Goal: Transaction & Acquisition: Subscribe to service/newsletter

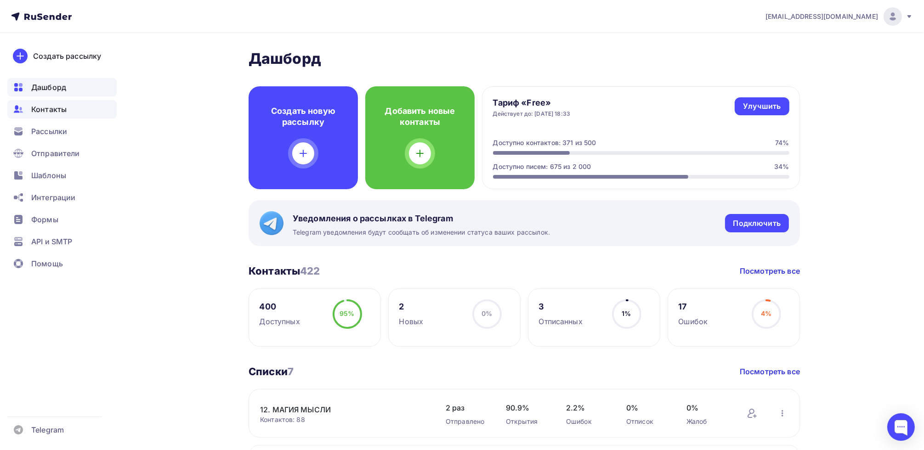
click at [65, 110] on span "Контакты" at bounding box center [48, 109] width 35 height 11
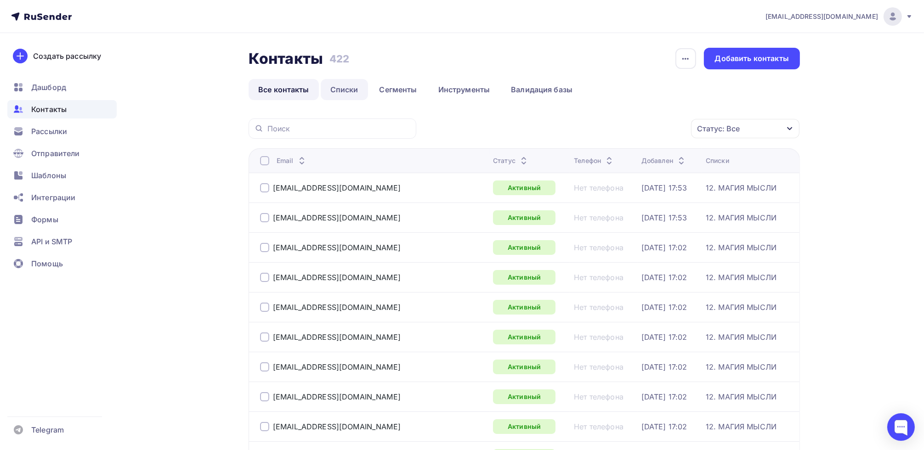
click at [339, 89] on link "Списки" at bounding box center [344, 89] width 47 height 21
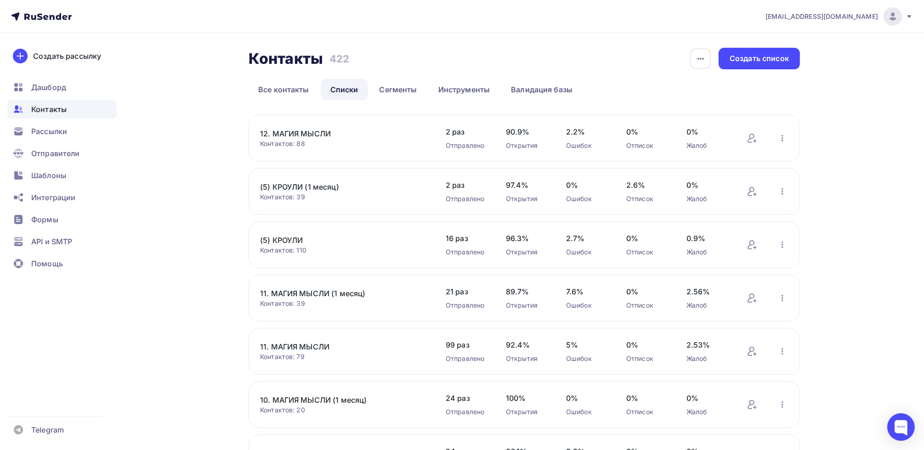
click at [298, 130] on link "12. МАГИЯ МЫСЛИ" at bounding box center [338, 133] width 156 height 11
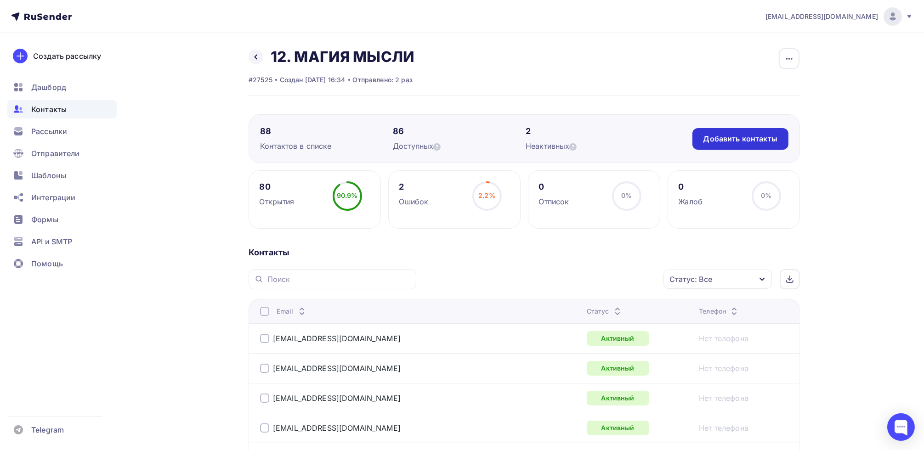
click at [733, 142] on div "Добавить контакты" at bounding box center [740, 139] width 74 height 11
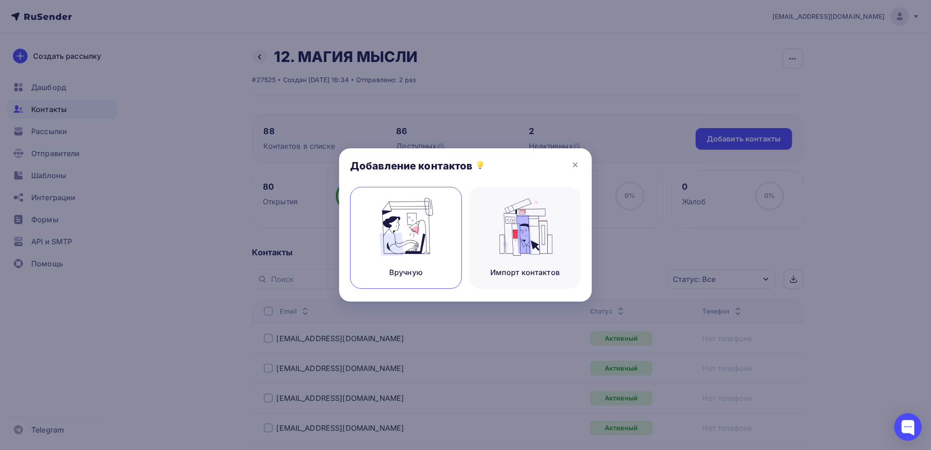
click at [407, 260] on div "Вручную" at bounding box center [406, 238] width 112 height 102
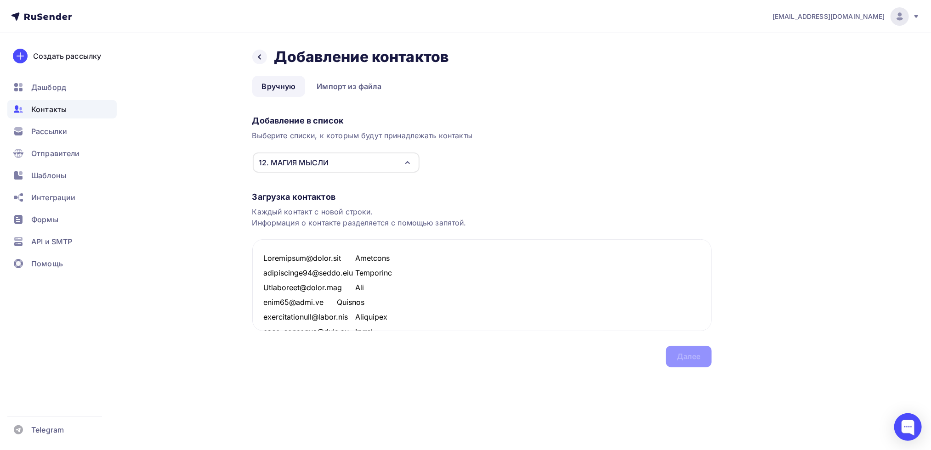
scroll to position [1431, 0]
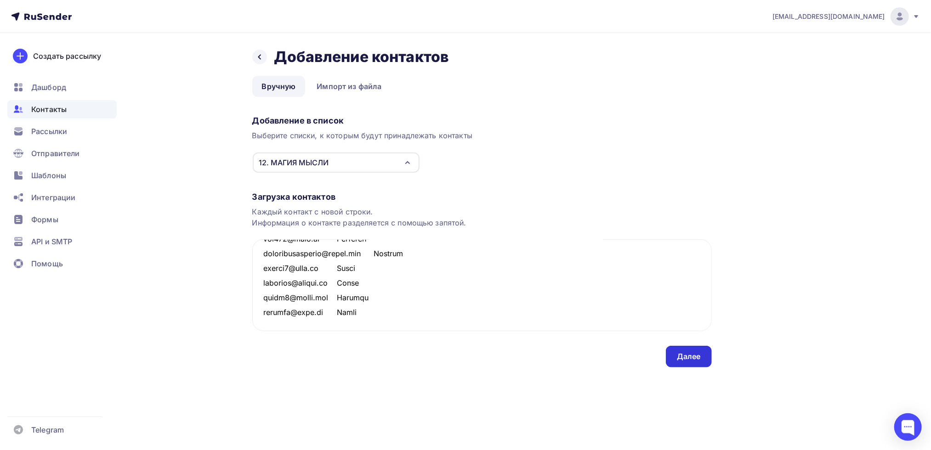
type textarea "Loremipsum@dolor.sit Ametcons adipiscinge19@seddo.eiu Temporinc Utlaboreet@dolo…"
click at [689, 355] on div "Далее" at bounding box center [689, 356] width 24 height 11
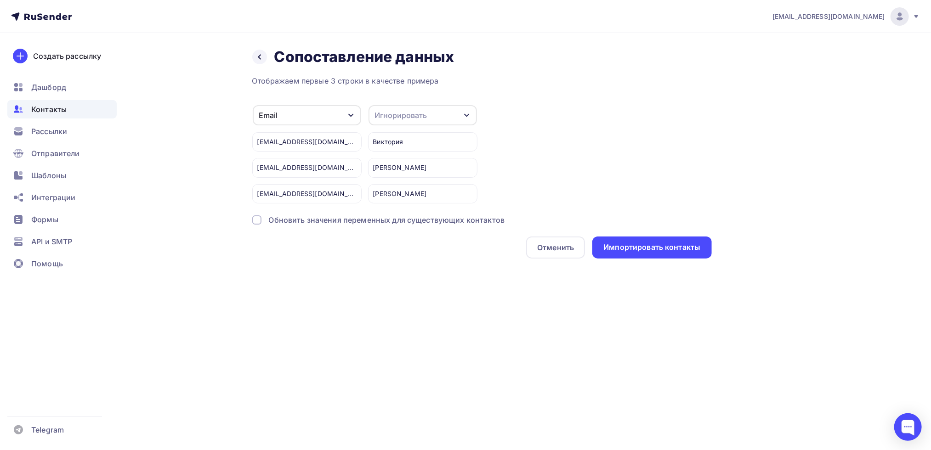
click at [446, 118] on div "Игнорировать" at bounding box center [422, 115] width 108 height 20
click at [414, 157] on div "Имя" at bounding box center [405, 162] width 53 height 11
click at [666, 248] on div "Импортировать контакты" at bounding box center [651, 247] width 97 height 11
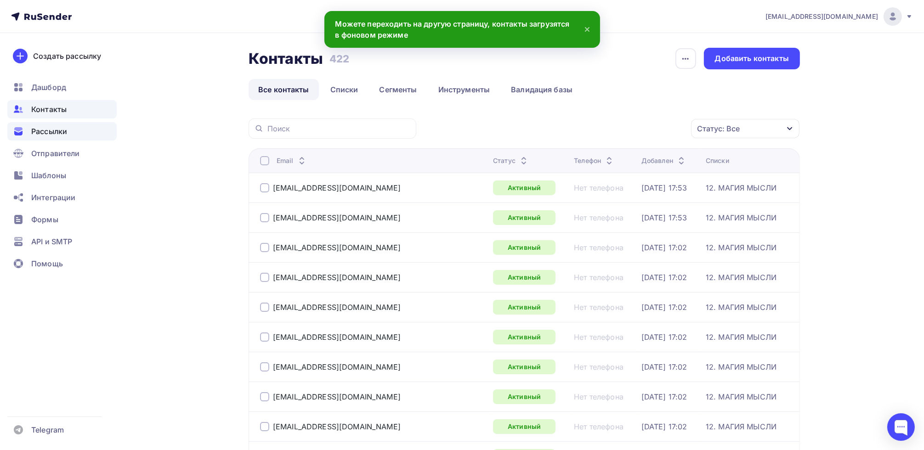
click at [47, 130] on span "Рассылки" at bounding box center [49, 131] width 36 height 11
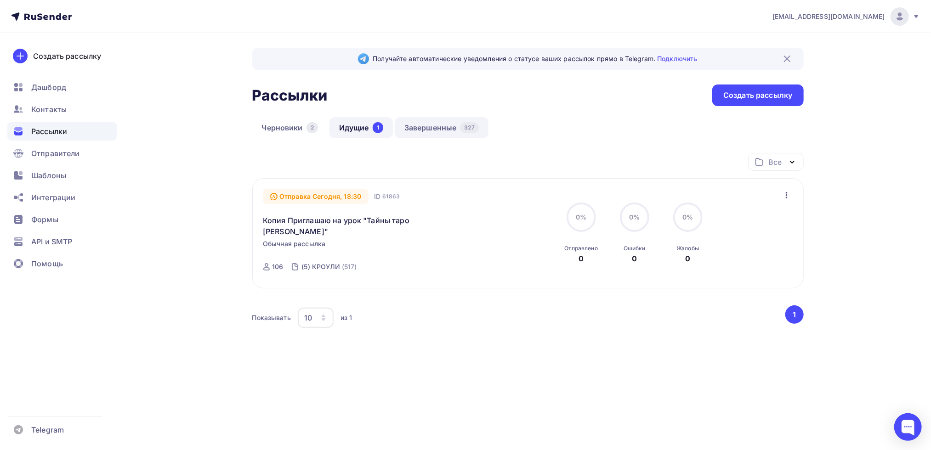
click at [449, 131] on link "Завершенные 327" at bounding box center [442, 127] width 94 height 21
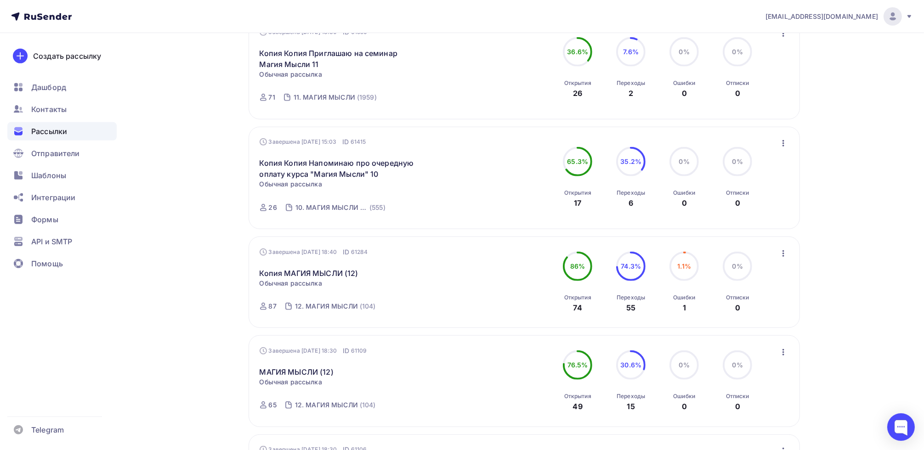
scroll to position [689, 0]
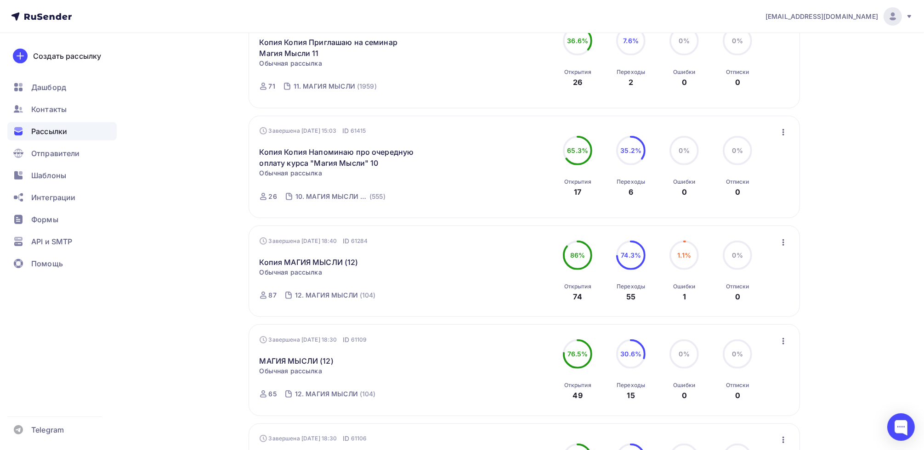
click at [785, 241] on icon "button" at bounding box center [783, 242] width 11 height 11
click at [759, 301] on div "Копировать в новую" at bounding box center [741, 302] width 94 height 11
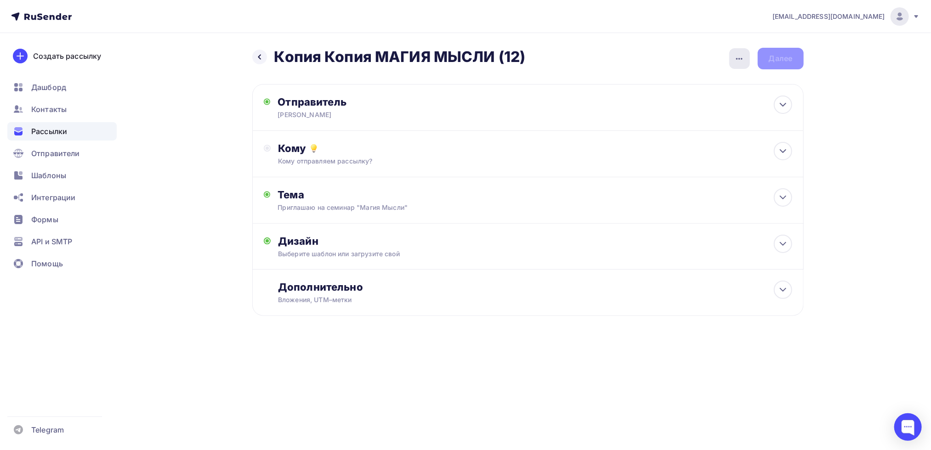
click at [740, 57] on icon "button" at bounding box center [739, 58] width 11 height 11
click at [710, 107] on div "Переименовать рассылку" at bounding box center [690, 105] width 114 height 11
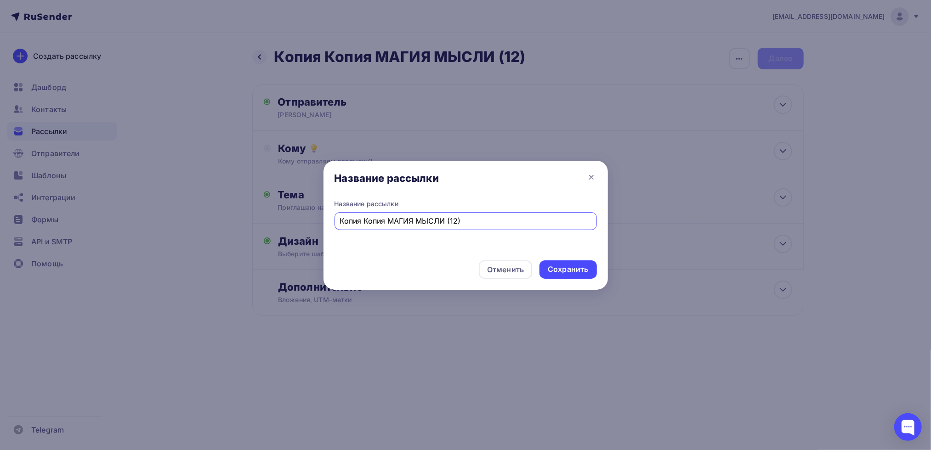
drag, startPoint x: 387, startPoint y: 220, endPoint x: 300, endPoint y: 219, distance: 86.8
click at [300, 219] on div "Название рассылки Название рассылки Копия Копия МАГИЯ МЫСЛИ (12) Отменить Сохра…" at bounding box center [465, 225] width 931 height 450
type input "МАГИЯ МЫСЛИ (12)"
click at [582, 268] on div "Сохранить" at bounding box center [568, 269] width 40 height 11
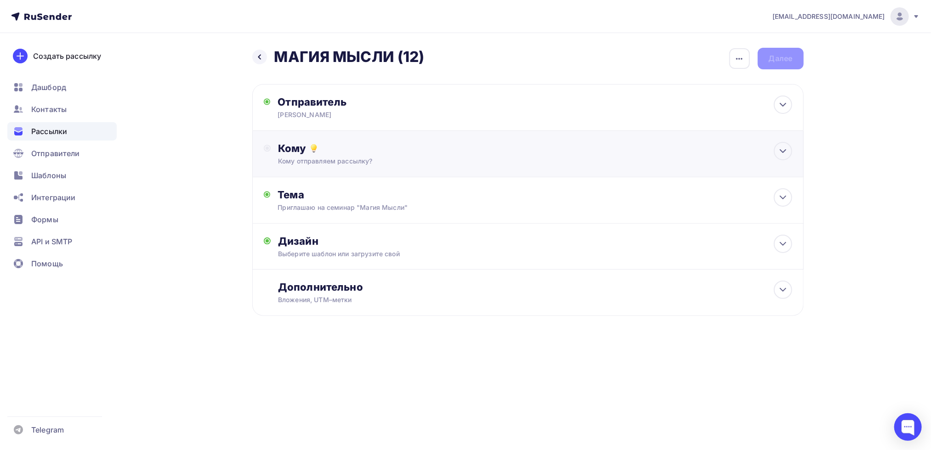
click at [307, 161] on div "Кому отправляем рассылку?" at bounding box center [509, 161] width 463 height 9
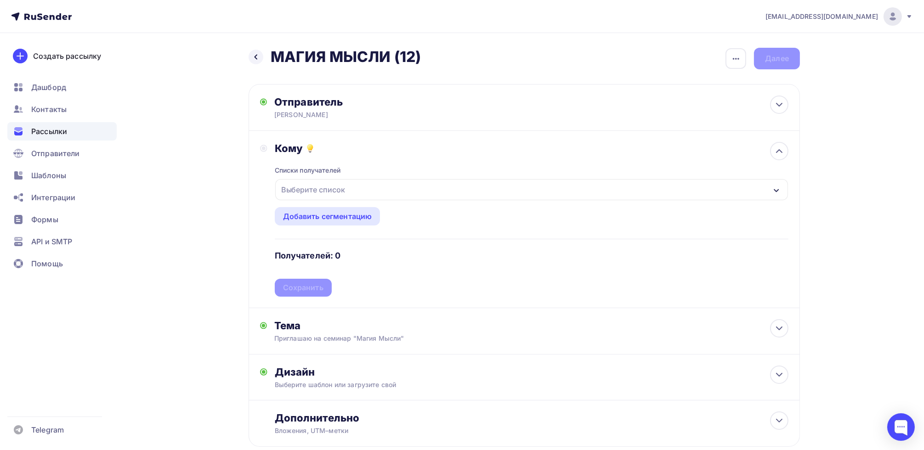
click at [311, 188] on div "Выберите список" at bounding box center [313, 189] width 72 height 17
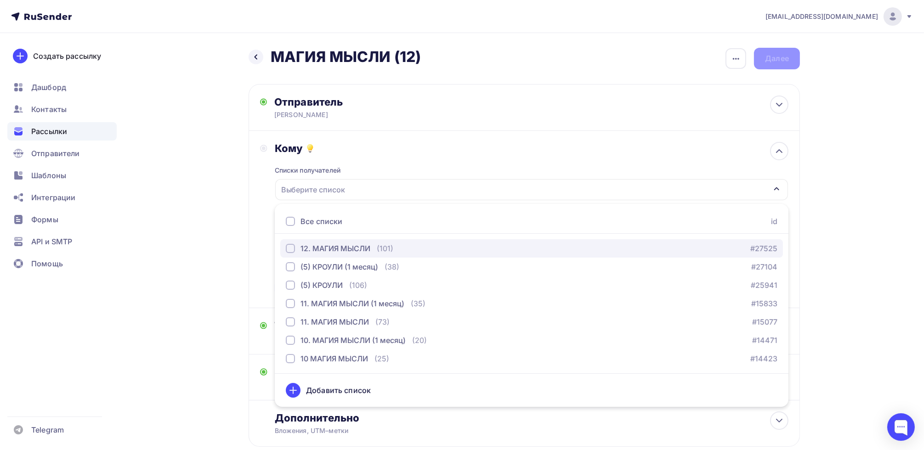
click at [288, 249] on div "button" at bounding box center [290, 248] width 9 height 9
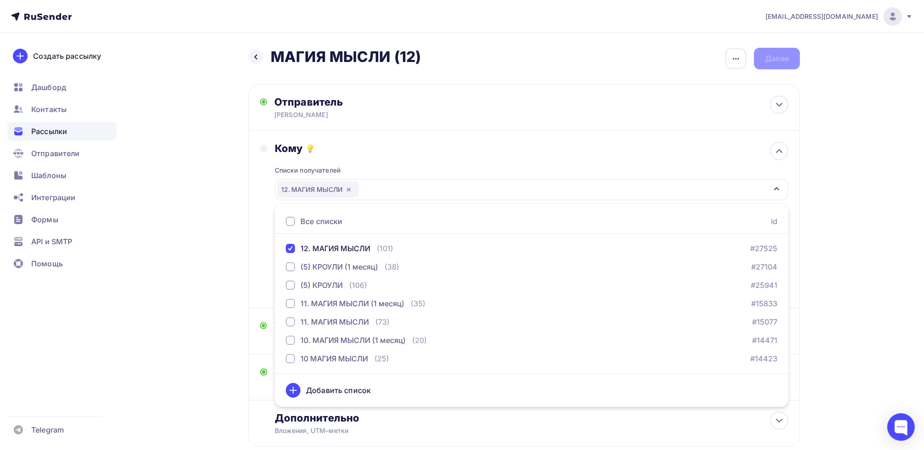
click at [266, 207] on div "Кому Списки получателей 12. МАГИЯ МЫСЛИ Все списки id 12. МАГИЯ МЫСЛИ (101) #27…" at bounding box center [524, 219] width 528 height 155
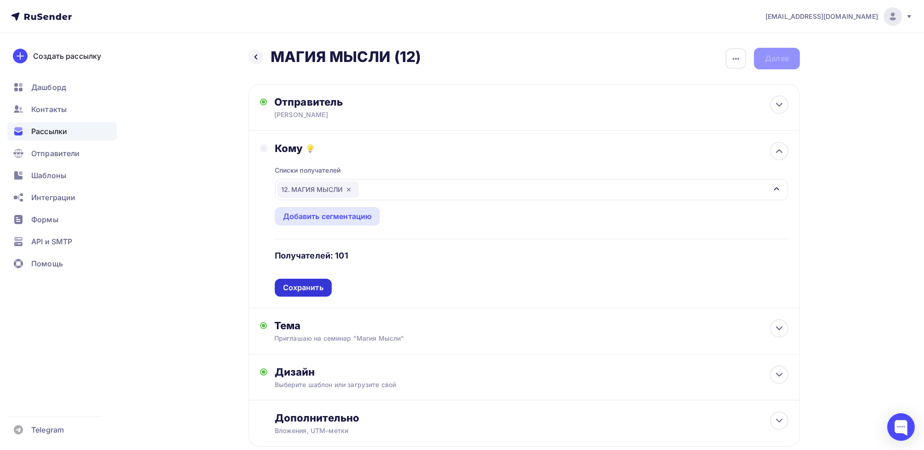
click at [297, 287] on div "Сохранить" at bounding box center [303, 287] width 40 height 11
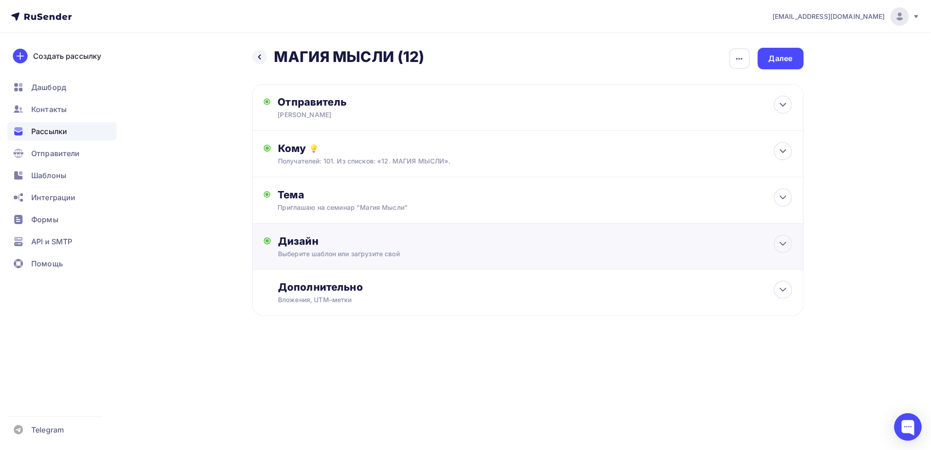
click at [308, 241] on div "Дизайн" at bounding box center [535, 241] width 514 height 13
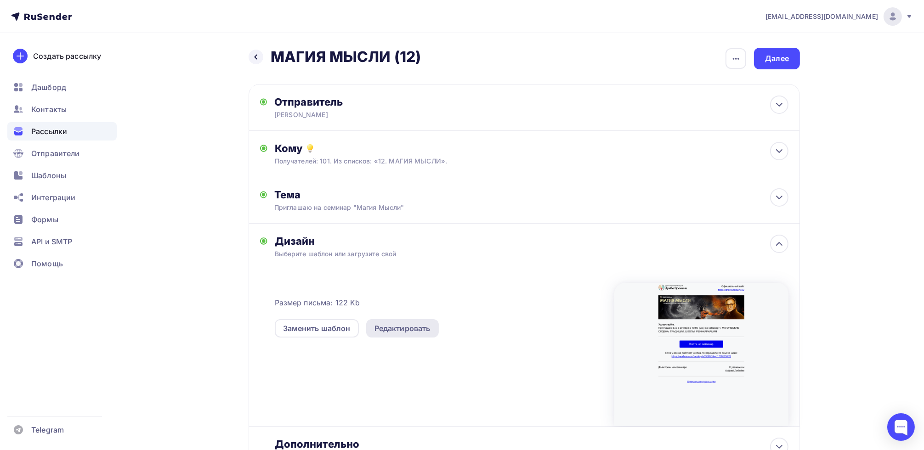
click at [402, 331] on div "Редактировать" at bounding box center [402, 328] width 56 height 11
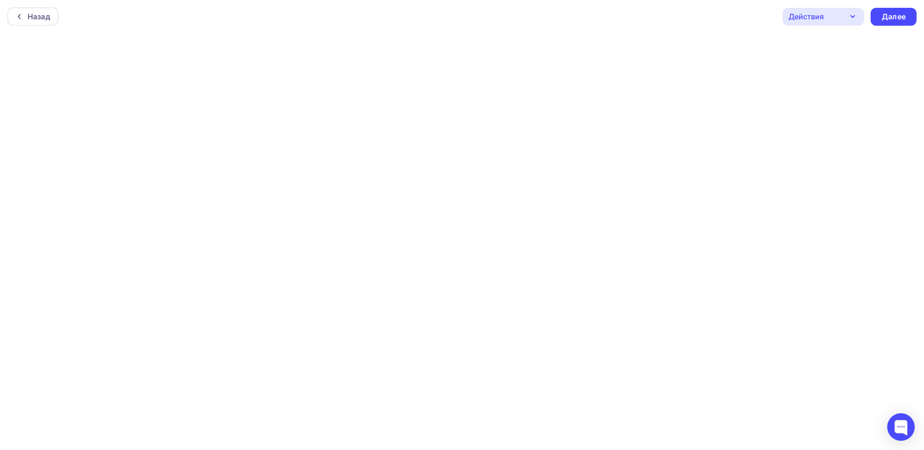
click at [838, 17] on div "Действия" at bounding box center [823, 17] width 82 height 18
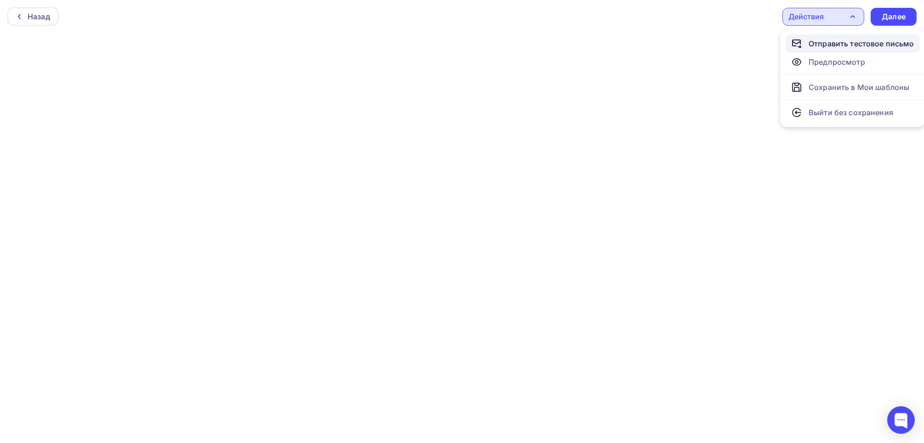
click at [830, 48] on div "Отправить тестовое письмо" at bounding box center [861, 43] width 106 height 11
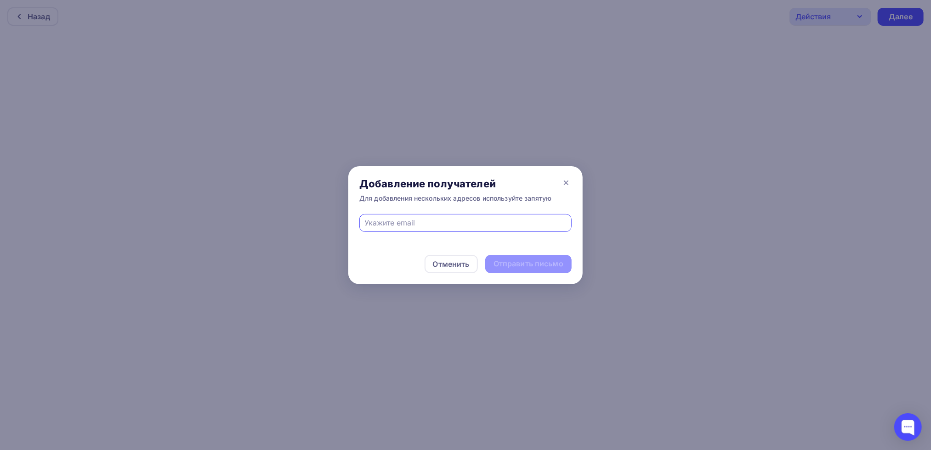
click at [494, 221] on input "text" at bounding box center [466, 222] width 202 height 11
type input "[EMAIL_ADDRESS][DOMAIN_NAME]"
click at [550, 265] on div "Отправить письмо" at bounding box center [528, 264] width 70 height 11
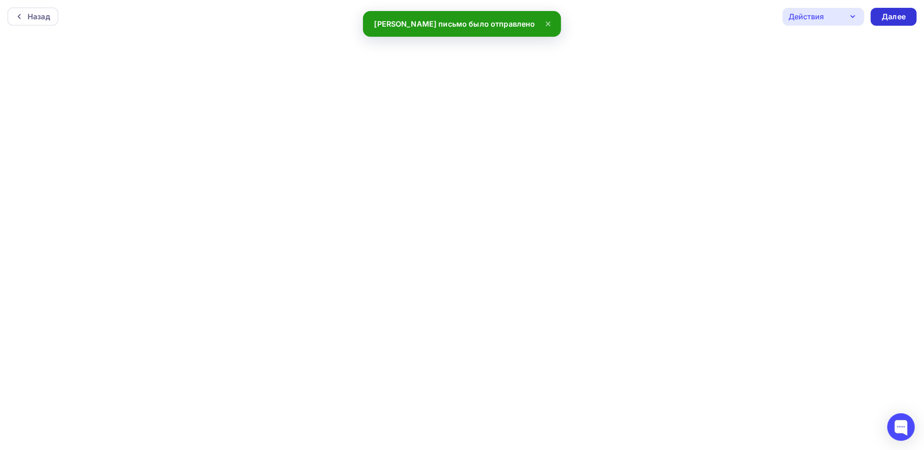
click at [900, 12] on div "Далее" at bounding box center [893, 16] width 24 height 11
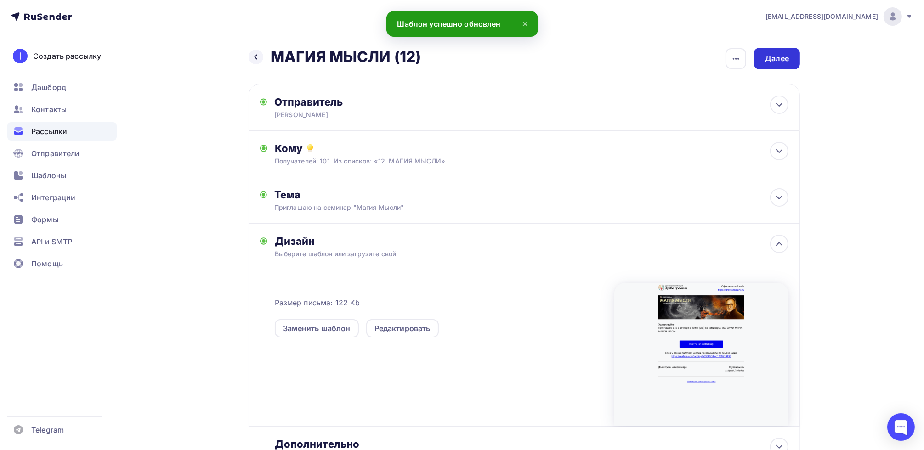
click at [779, 63] on div "Далее" at bounding box center [777, 58] width 24 height 11
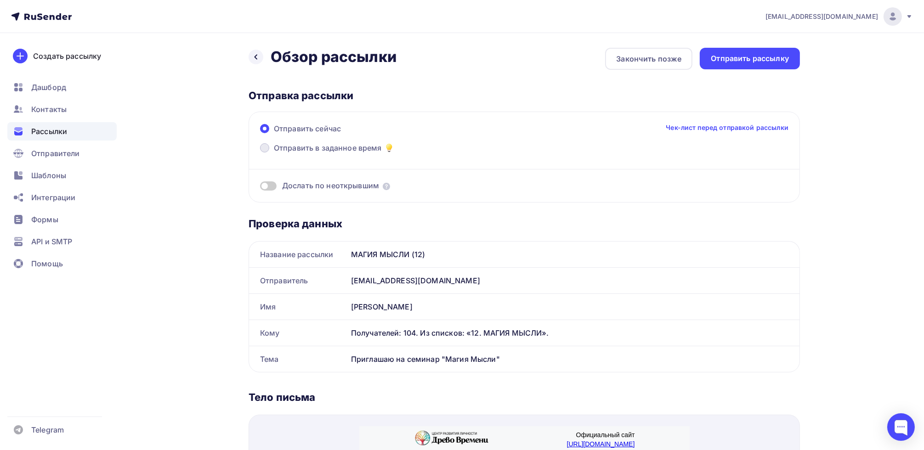
click at [270, 150] on label "Отправить в заданное время" at bounding box center [327, 148] width 135 height 13
click at [274, 153] on input "Отправить в заданное время" at bounding box center [274, 153] width 0 height 0
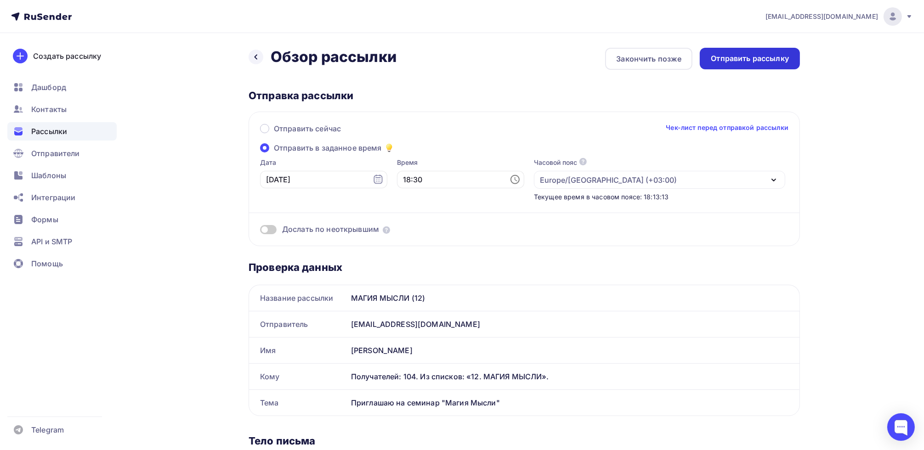
click at [751, 62] on div "Отправить рассылку" at bounding box center [750, 58] width 78 height 11
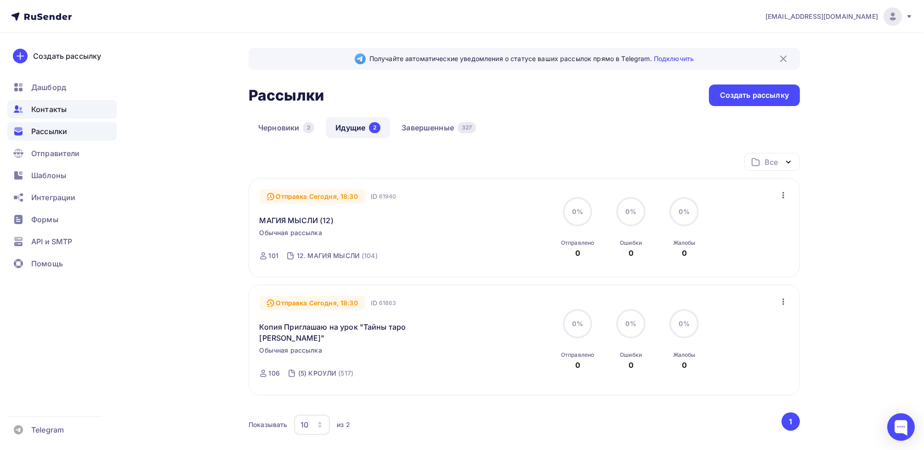
click at [53, 106] on span "Контакты" at bounding box center [48, 109] width 35 height 11
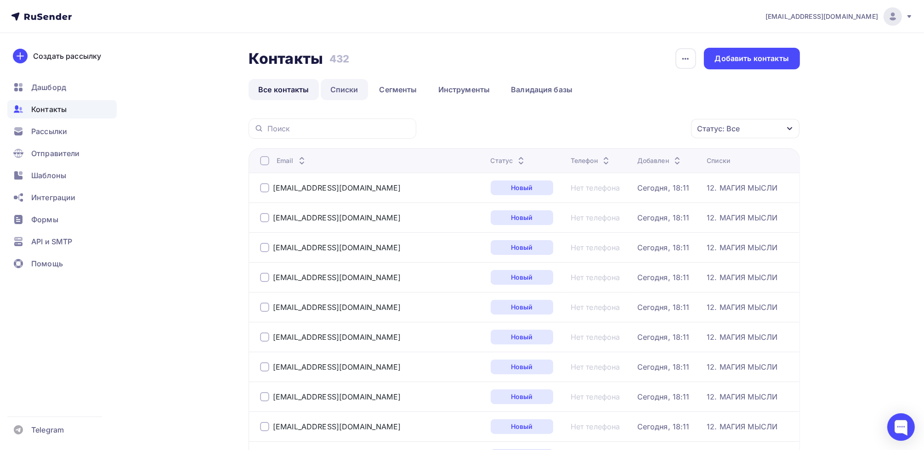
click at [349, 92] on link "Списки" at bounding box center [344, 89] width 47 height 21
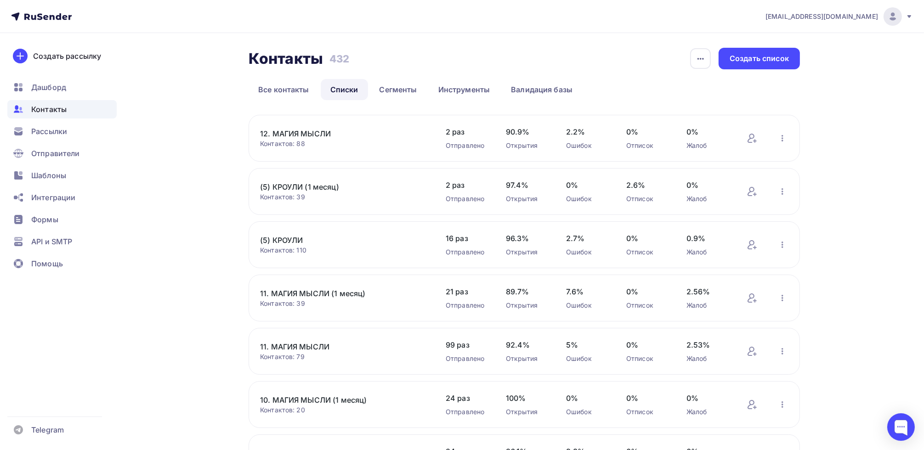
click at [298, 132] on link "12. МАГИЯ МЫСЛИ" at bounding box center [338, 133] width 156 height 11
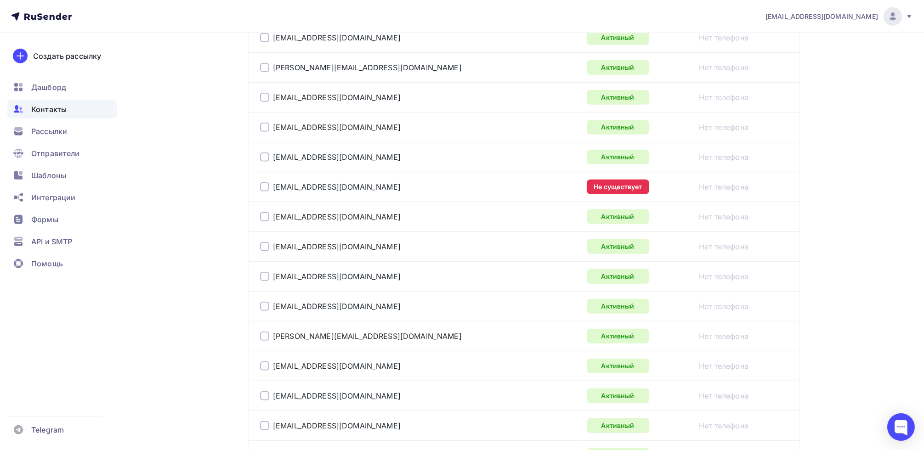
scroll to position [812, 0]
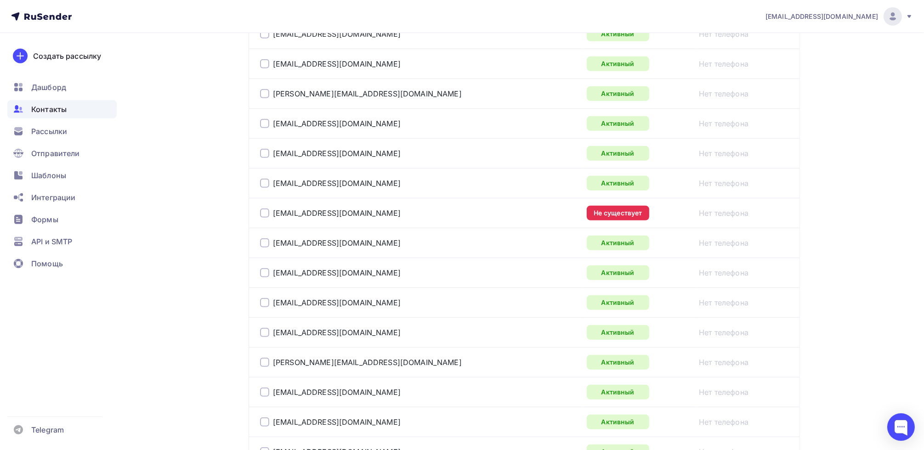
click at [263, 210] on div at bounding box center [264, 213] width 9 height 9
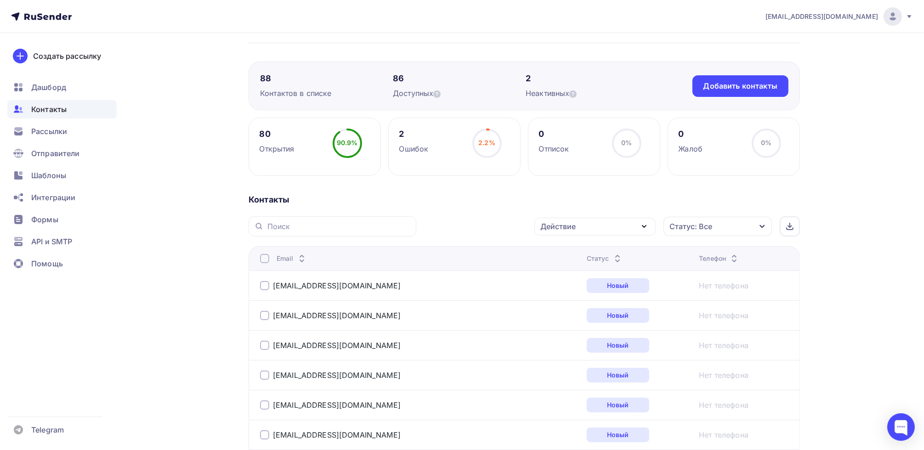
scroll to position [31, 0]
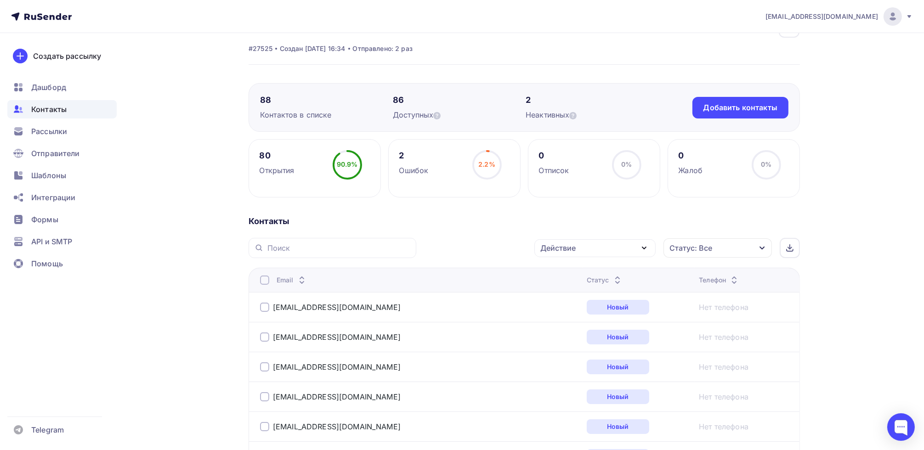
click at [625, 248] on div "Действие" at bounding box center [594, 248] width 121 height 18
click at [582, 293] on div "Исключить из списка" at bounding box center [585, 293] width 80 height 11
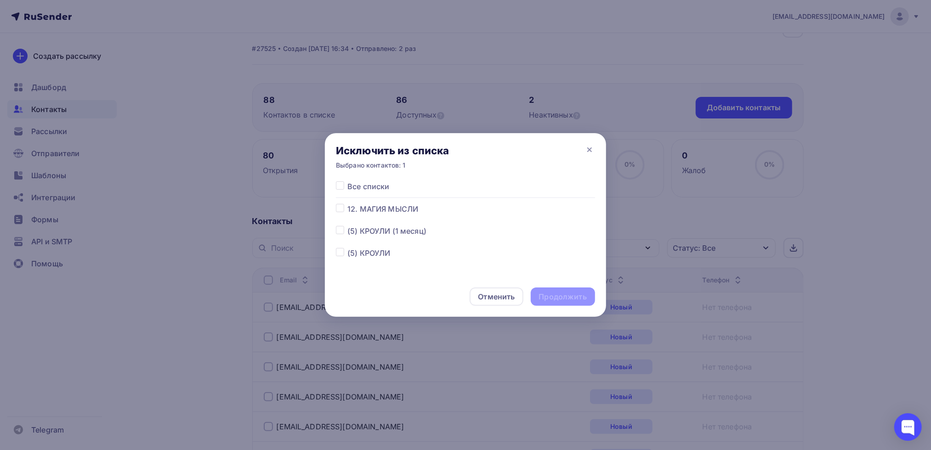
click at [347, 181] on label at bounding box center [347, 181] width 0 height 0
click at [340, 185] on input "checkbox" at bounding box center [340, 185] width 8 height 8
checkbox input "true"
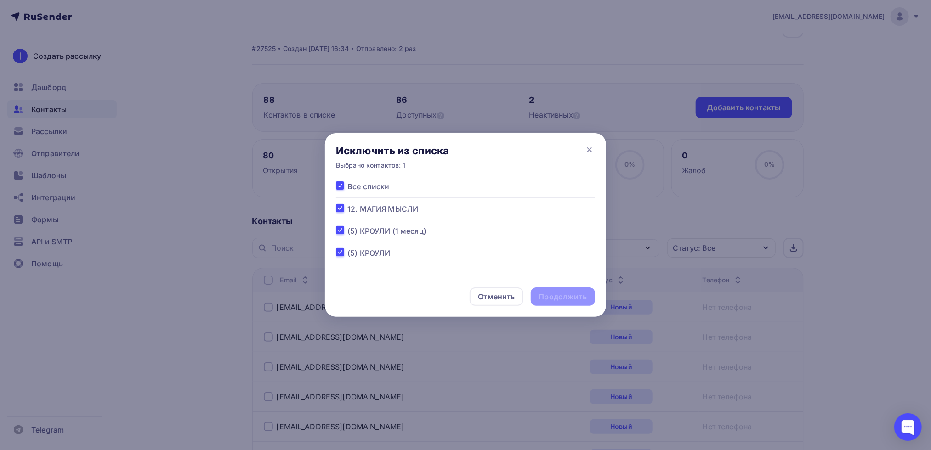
checkbox input "true"
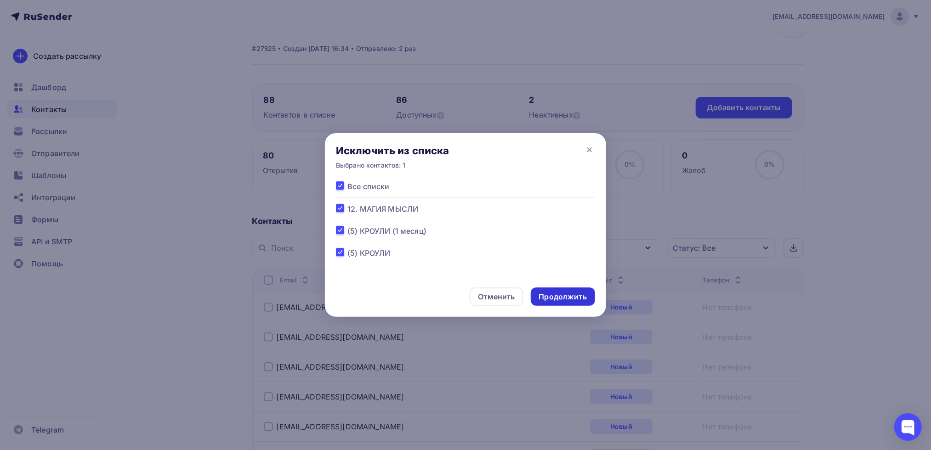
click at [563, 296] on div "Продолжить" at bounding box center [563, 297] width 48 height 11
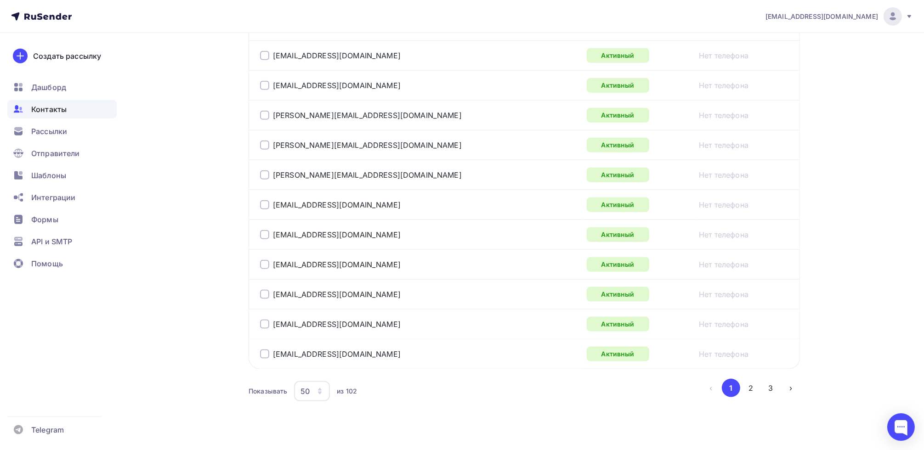
scroll to position [1455, 0]
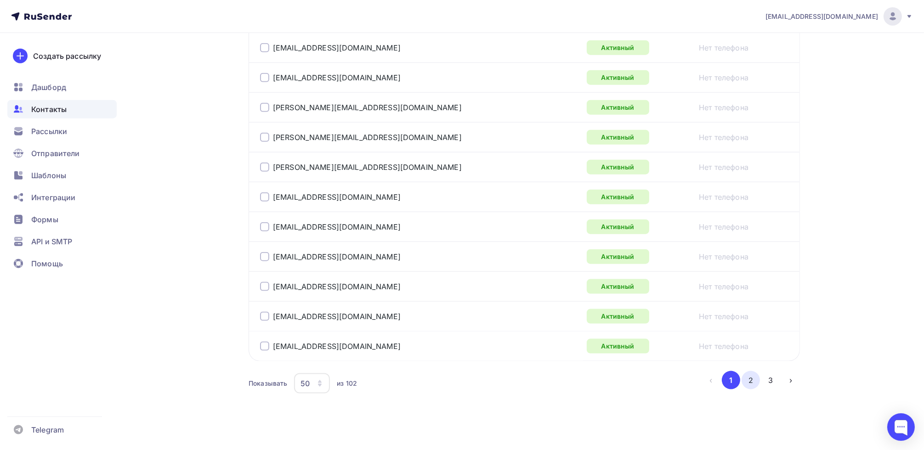
click at [756, 375] on button "2" at bounding box center [750, 380] width 18 height 18
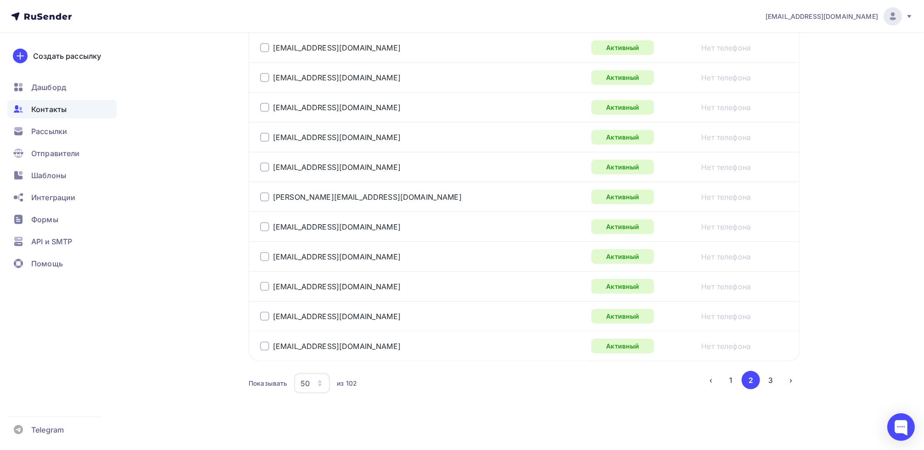
click at [768, 374] on button "3" at bounding box center [771, 380] width 18 height 18
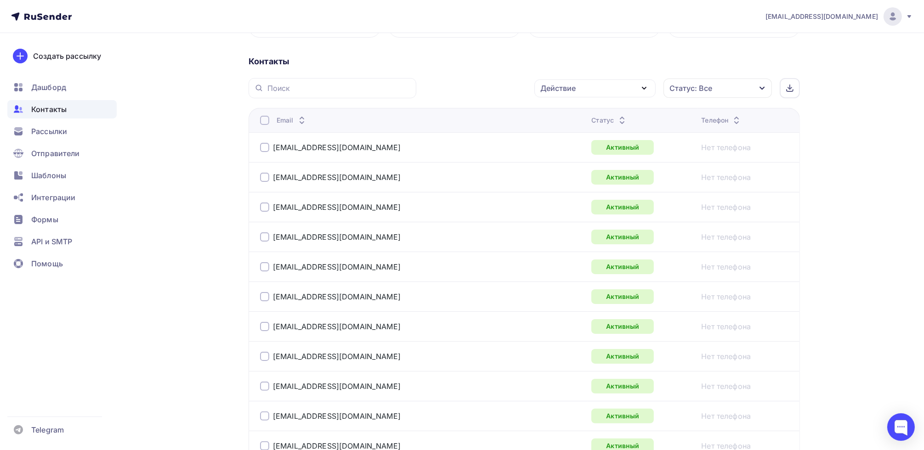
scroll to position [26, 0]
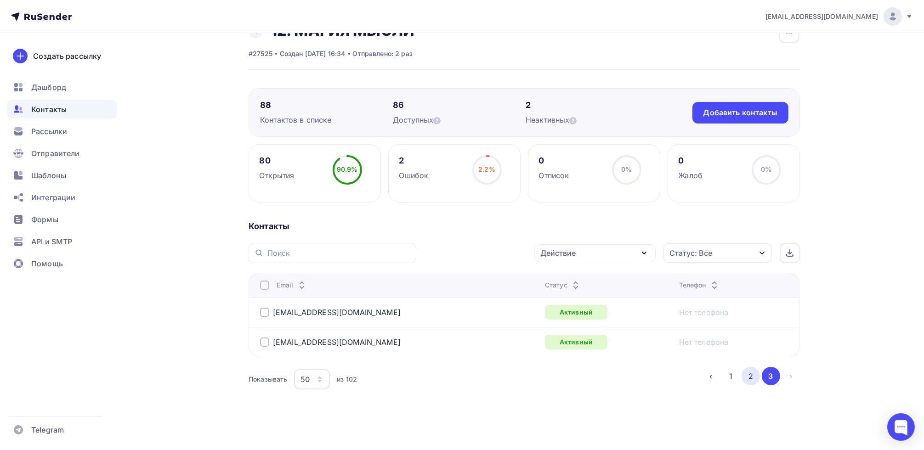
click at [751, 377] on button "2" at bounding box center [750, 376] width 18 height 18
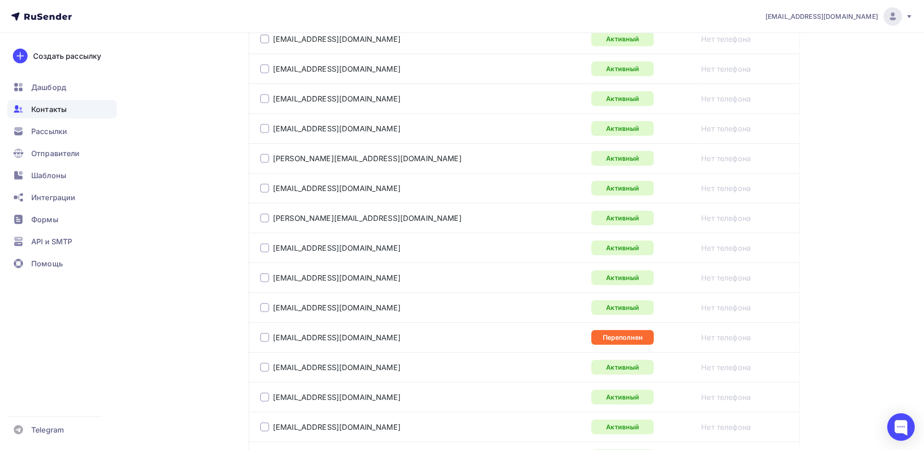
scroll to position [669, 0]
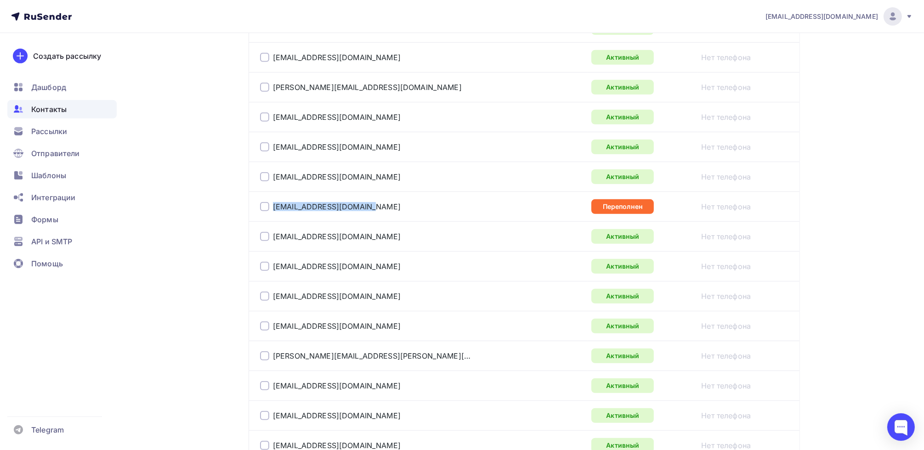
drag, startPoint x: 354, startPoint y: 206, endPoint x: 265, endPoint y: 206, distance: 88.7
click at [264, 204] on div "[EMAIL_ADDRESS][DOMAIN_NAME]" at bounding box center [375, 206] width 230 height 15
copy div "[EMAIL_ADDRESS][DOMAIN_NAME]"
click at [40, 130] on span "Рассылки" at bounding box center [49, 131] width 36 height 11
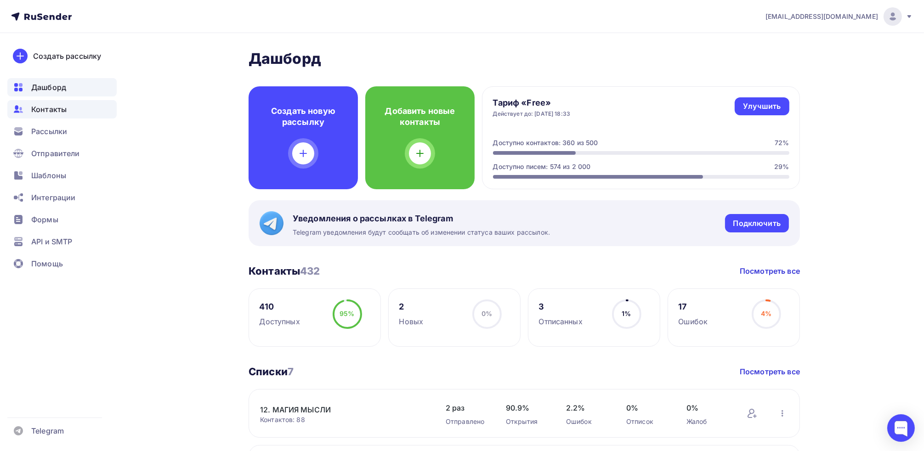
click at [50, 111] on span "Контакты" at bounding box center [48, 109] width 35 height 11
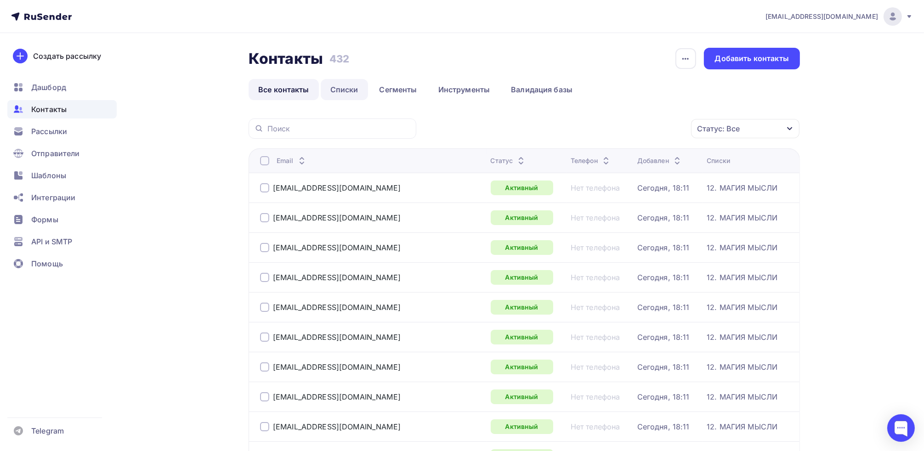
click at [345, 92] on link "Списки" at bounding box center [344, 89] width 47 height 21
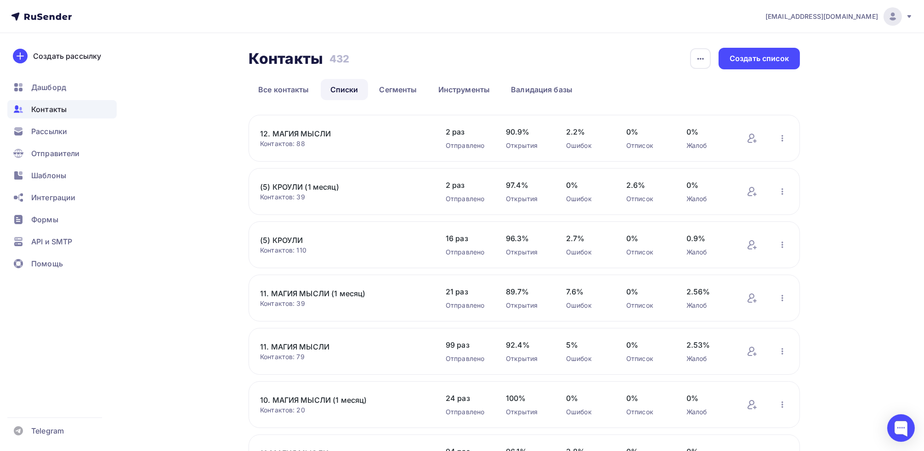
click at [310, 136] on link "12. МАГИЯ МЫСЛИ" at bounding box center [338, 133] width 156 height 11
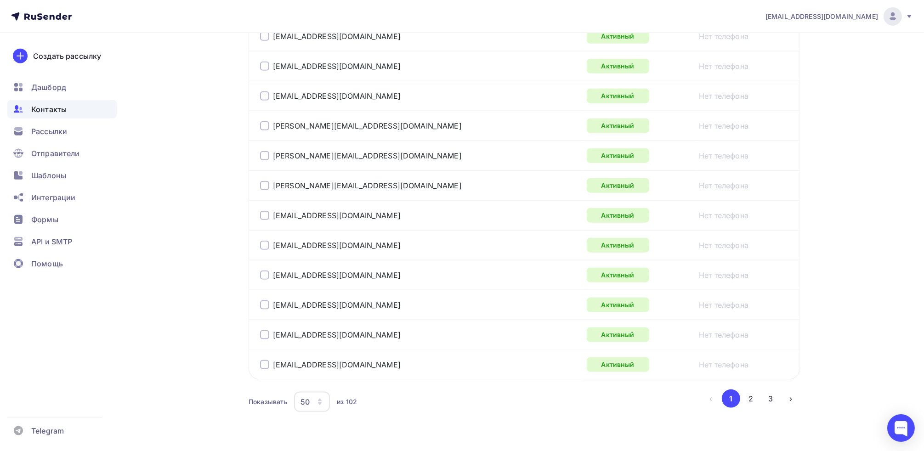
scroll to position [1454, 0]
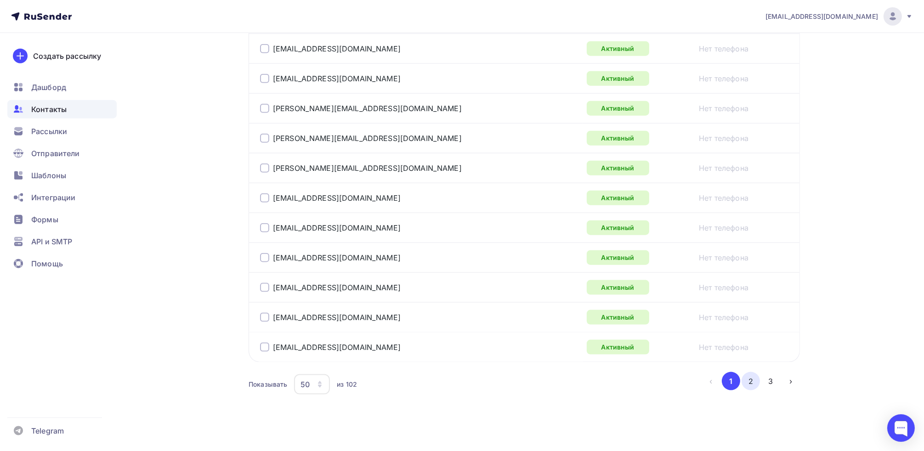
click at [754, 379] on button "2" at bounding box center [750, 381] width 18 height 18
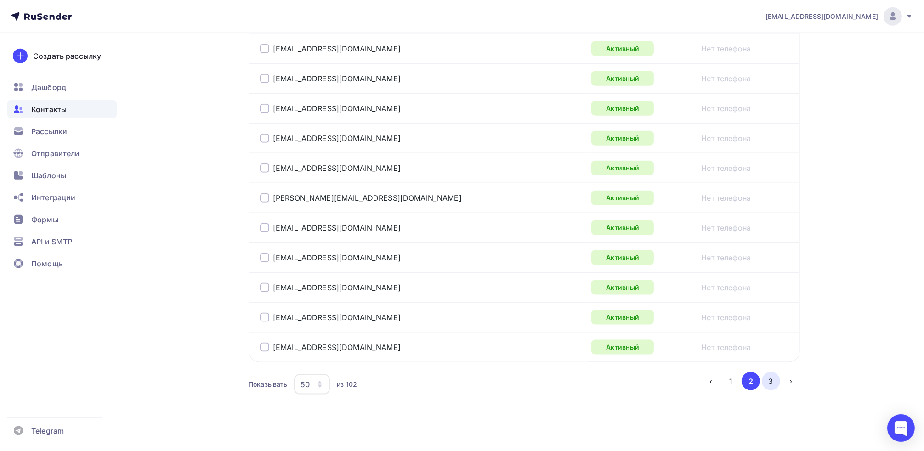
click at [772, 379] on button "3" at bounding box center [771, 381] width 18 height 18
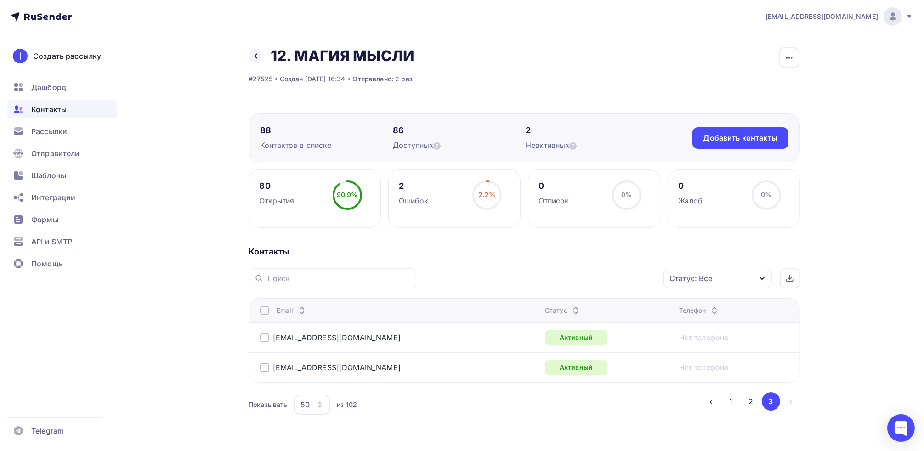
scroll to position [0, 0]
